Goal: Register for event/course

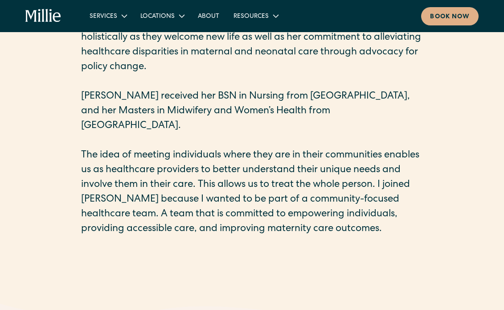
scroll to position [401, 0]
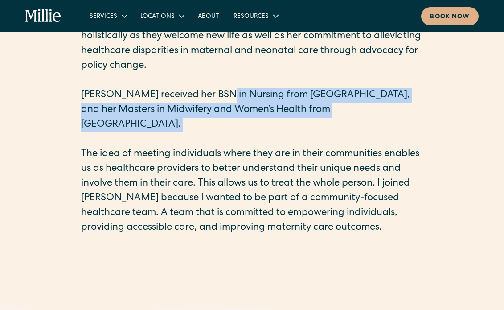
drag, startPoint x: 223, startPoint y: 101, endPoint x: 228, endPoint y: 123, distance: 22.4
click at [228, 123] on div "Born in Oakland, Aqueelah has been actively involved in community efforts to su…" at bounding box center [252, 59] width 342 height 382
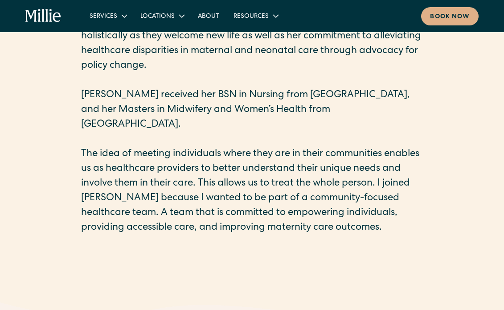
click at [228, 182] on p "The idea of meeting individuals where they are in their communities enables us …" at bounding box center [252, 191] width 342 height 88
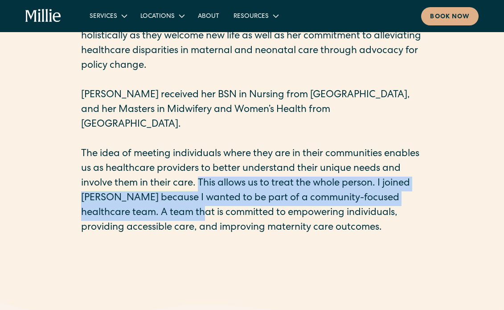
drag, startPoint x: 233, startPoint y: 202, endPoint x: 220, endPoint y: 165, distance: 39.2
click at [221, 165] on p "The idea of meeting individuals where they are in their communities enables us …" at bounding box center [252, 191] width 342 height 88
click at [220, 165] on p "The idea of meeting individuals where they are in their communities enables us …" at bounding box center [252, 191] width 342 height 88
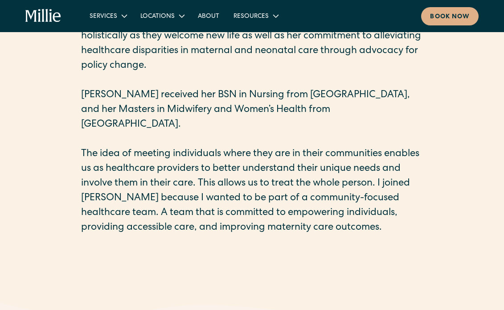
click at [311, 106] on p "Aqueelah received her BSN in Nursing from Drexel University, and her Masters in…" at bounding box center [252, 110] width 342 height 44
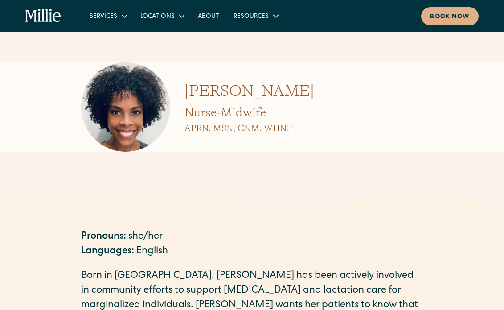
scroll to position [0, 0]
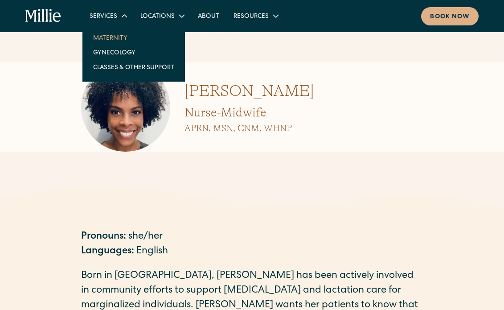
click at [107, 35] on link "Maternity" at bounding box center [133, 37] width 95 height 15
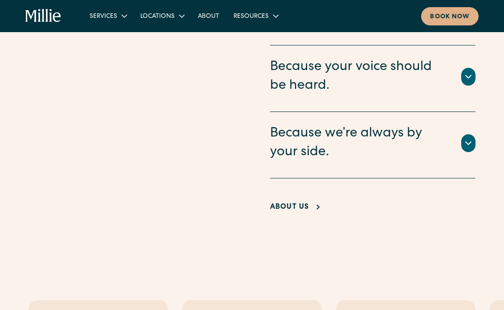
scroll to position [1940, 0]
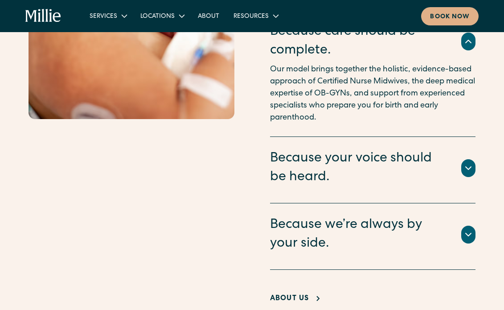
click at [286, 293] on div "About Us" at bounding box center [289, 298] width 39 height 11
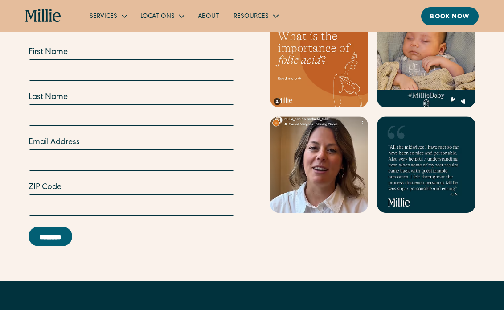
scroll to position [2572, 0]
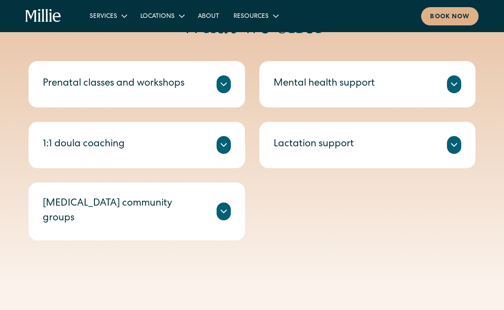
scroll to position [444, 0]
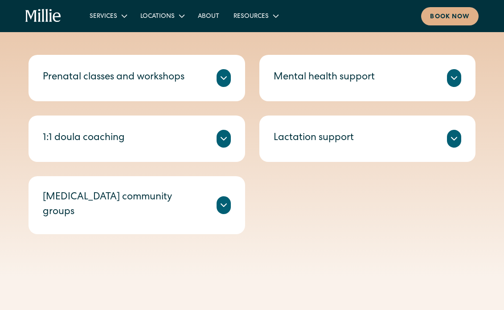
click at [162, 198] on div "[MEDICAL_DATA] community groups" at bounding box center [124, 204] width 163 height 29
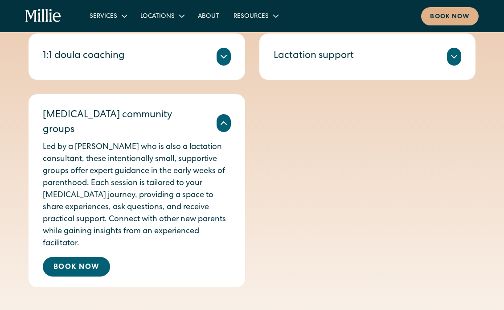
scroll to position [607, 0]
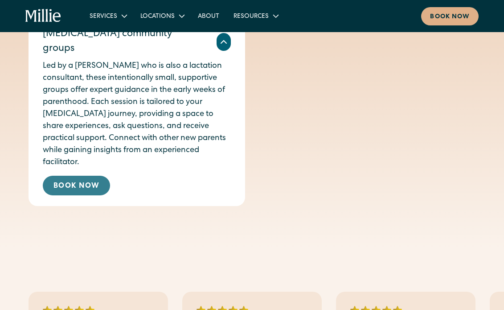
click at [96, 176] on link "Book Now" at bounding box center [76, 186] width 67 height 20
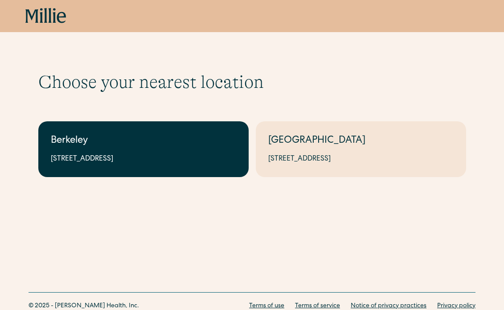
click at [163, 152] on link "Berkeley [STREET_ADDRESS]" at bounding box center [143, 149] width 210 height 56
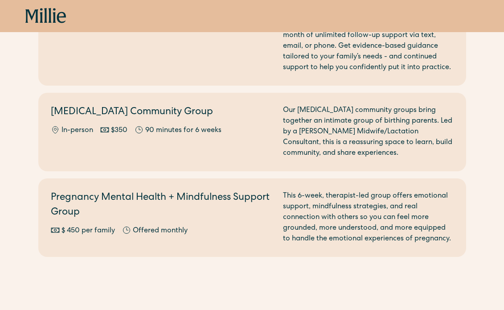
scroll to position [1042, 0]
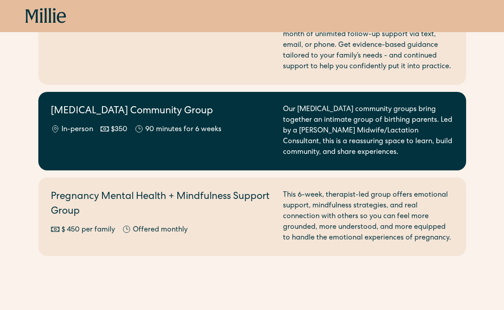
click at [344, 110] on div "Our [MEDICAL_DATA] community groups bring together an intimate group of birthin…" at bounding box center [368, 130] width 171 height 53
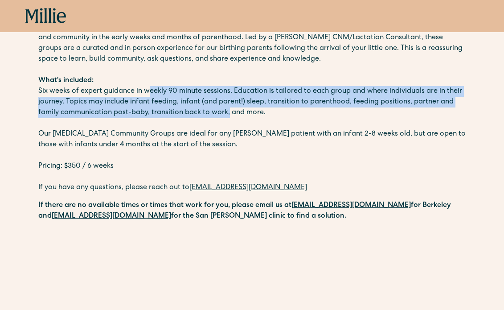
drag, startPoint x: 148, startPoint y: 94, endPoint x: 202, endPoint y: 100, distance: 53.8
click at [202, 100] on p "Six weeks of expert guidance in weekly 90 minute sessions. Education is tailore…" at bounding box center [252, 102] width 428 height 32
click at [201, 100] on p "Six weeks of expert guidance in weekly 90 minute sessions. Education is tailore…" at bounding box center [252, 102] width 428 height 32
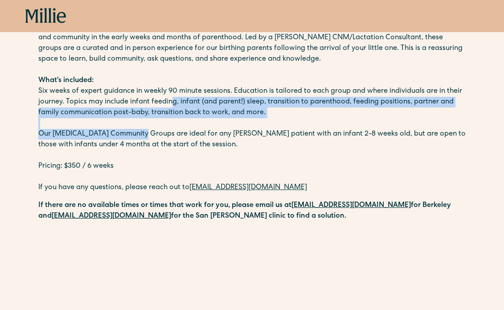
drag, startPoint x: 172, startPoint y: 100, endPoint x: 140, endPoint y: 135, distance: 47.3
click at [140, 135] on div "Our Community Groups bring together an intimate group of birthing parents with …" at bounding box center [252, 107] width 428 height 171
click at [140, 135] on p "Our [MEDICAL_DATA] Community Groups are ideal for any [PERSON_NAME] patient wit…" at bounding box center [252, 139] width 428 height 21
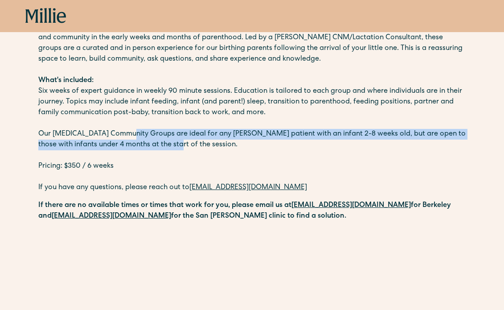
drag, startPoint x: 154, startPoint y: 143, endPoint x: 129, endPoint y: 134, distance: 26.1
click at [129, 134] on p "Our [MEDICAL_DATA] Community Groups are ideal for any [PERSON_NAME] patient wit…" at bounding box center [252, 139] width 428 height 21
drag, startPoint x: 118, startPoint y: 132, endPoint x: 138, endPoint y: 144, distance: 22.6
click at [138, 143] on p "Our [MEDICAL_DATA] Community Groups are ideal for any [PERSON_NAME] patient wit…" at bounding box center [252, 139] width 428 height 21
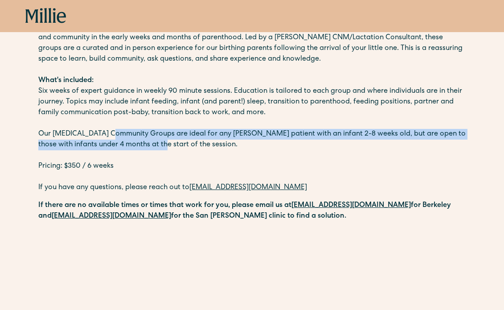
click at [138, 144] on p "Our [MEDICAL_DATA] Community Groups are ideal for any [PERSON_NAME] patient wit…" at bounding box center [252, 139] width 428 height 21
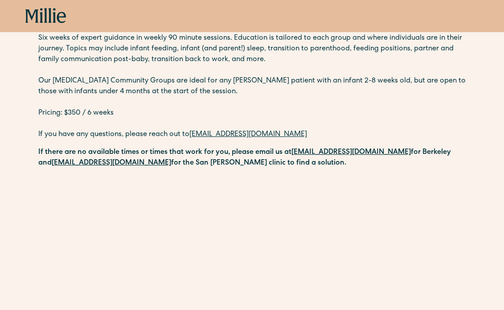
scroll to position [141, 0]
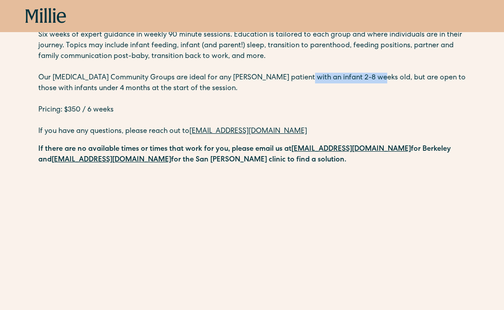
drag, startPoint x: 289, startPoint y: 80, endPoint x: 363, endPoint y: 77, distance: 73.6
click at [363, 77] on p "Our [MEDICAL_DATA] Community Groups are ideal for any [PERSON_NAME] patient wit…" at bounding box center [252, 83] width 428 height 21
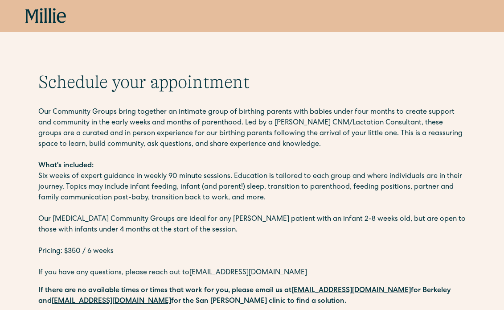
scroll to position [0, 0]
click at [187, 139] on p "Our Community Groups bring together an intimate group of birthing parents with …" at bounding box center [252, 128] width 428 height 43
